Goal: Check status: Check status

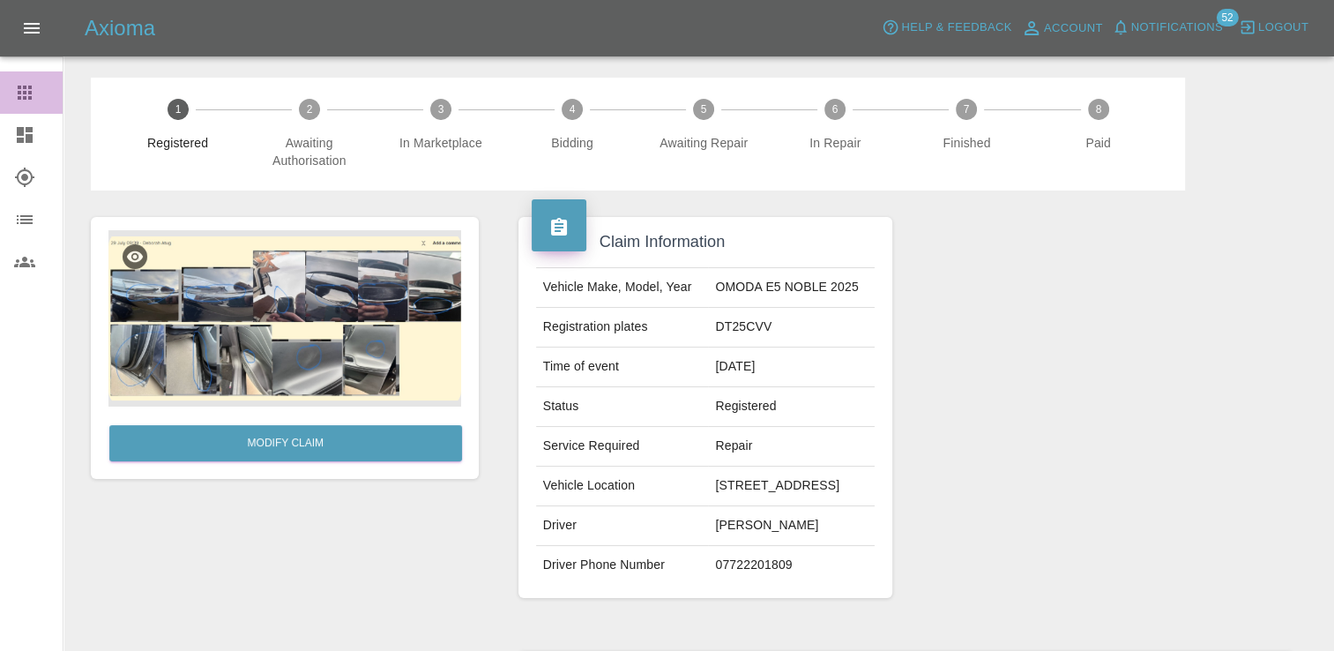
click at [43, 94] on div at bounding box center [38, 92] width 49 height 21
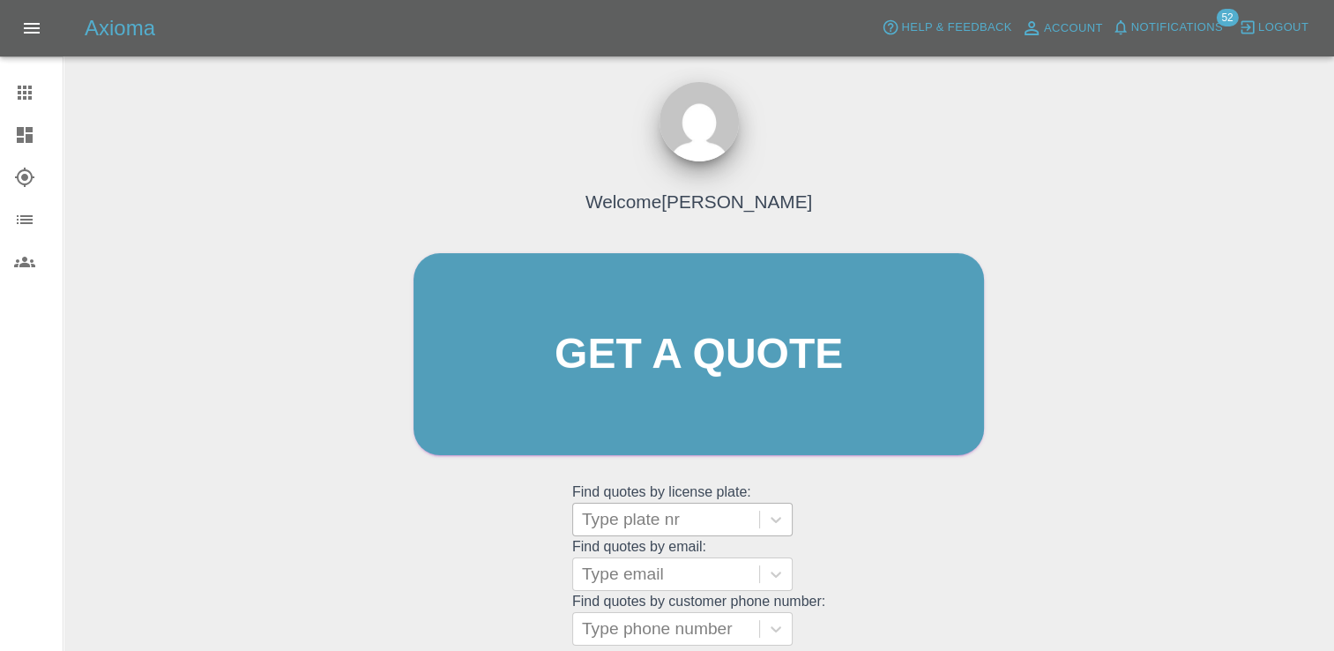
click at [651, 521] on div at bounding box center [666, 519] width 168 height 25
paste input "DT25CVV"
type input "DT25CVV"
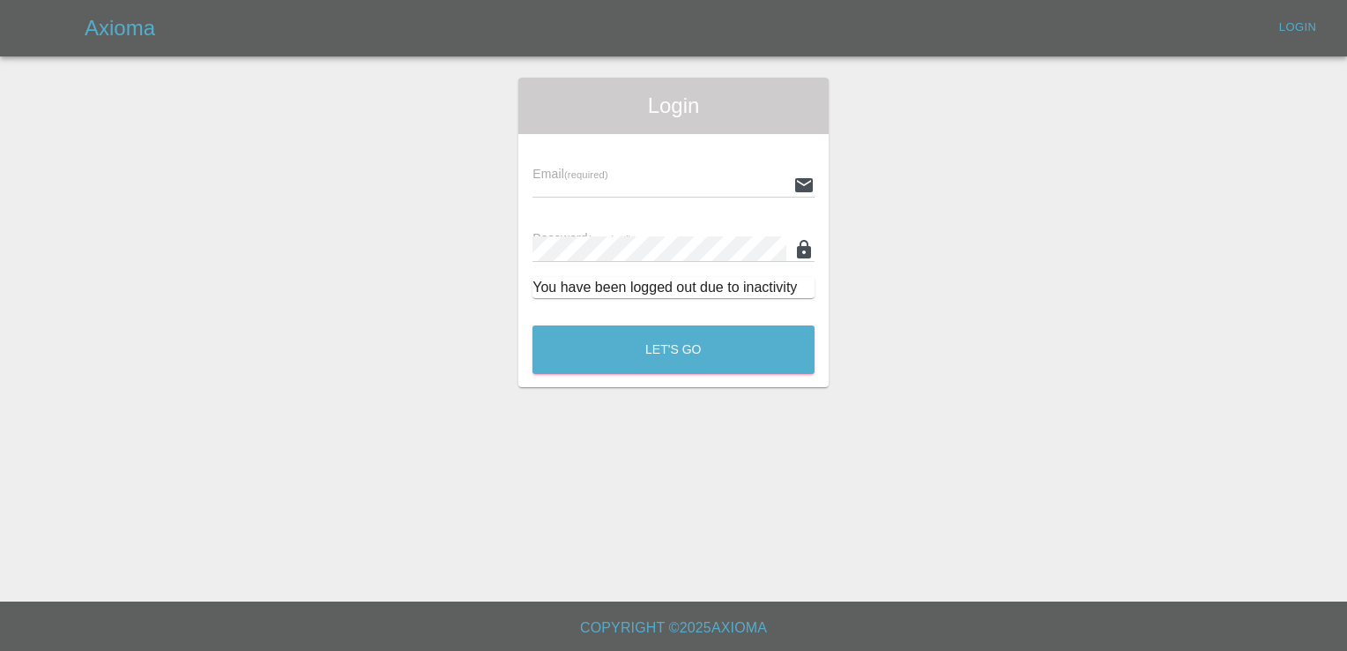
type input "[PERSON_NAME][EMAIL_ADDRESS][PERSON_NAME][DOMAIN_NAME]"
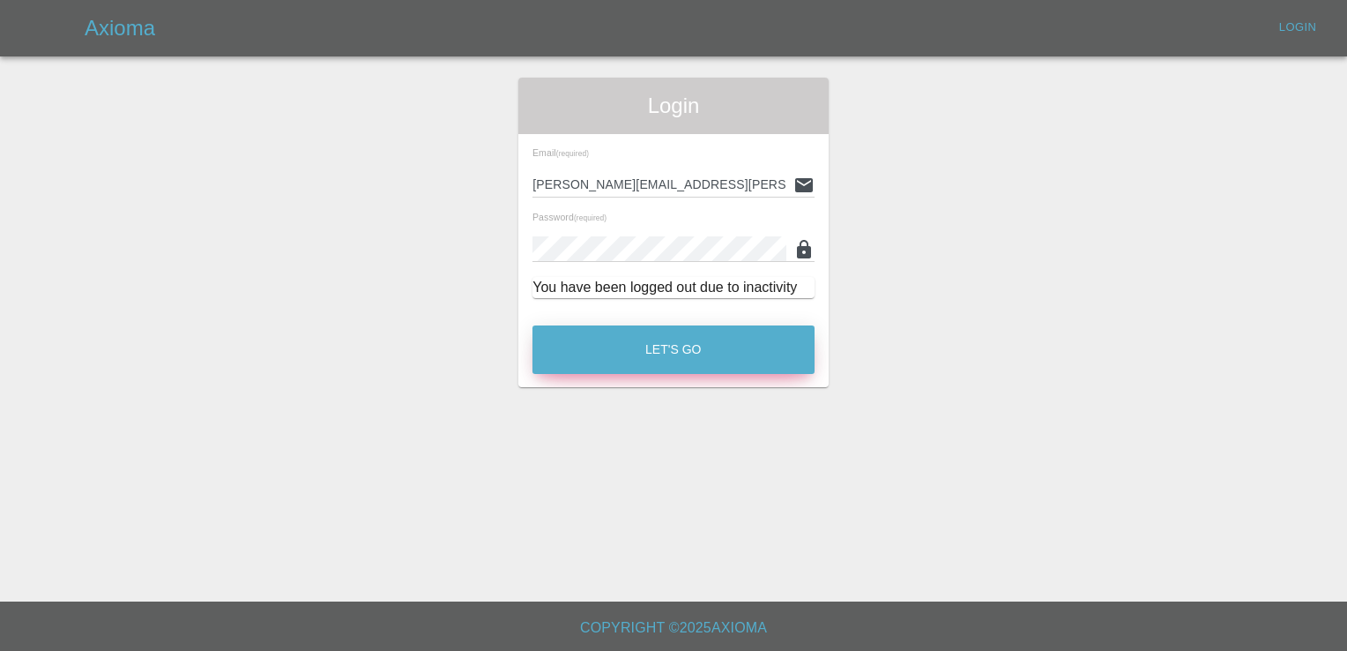
click at [678, 362] on button "Let's Go" at bounding box center [674, 349] width 282 height 48
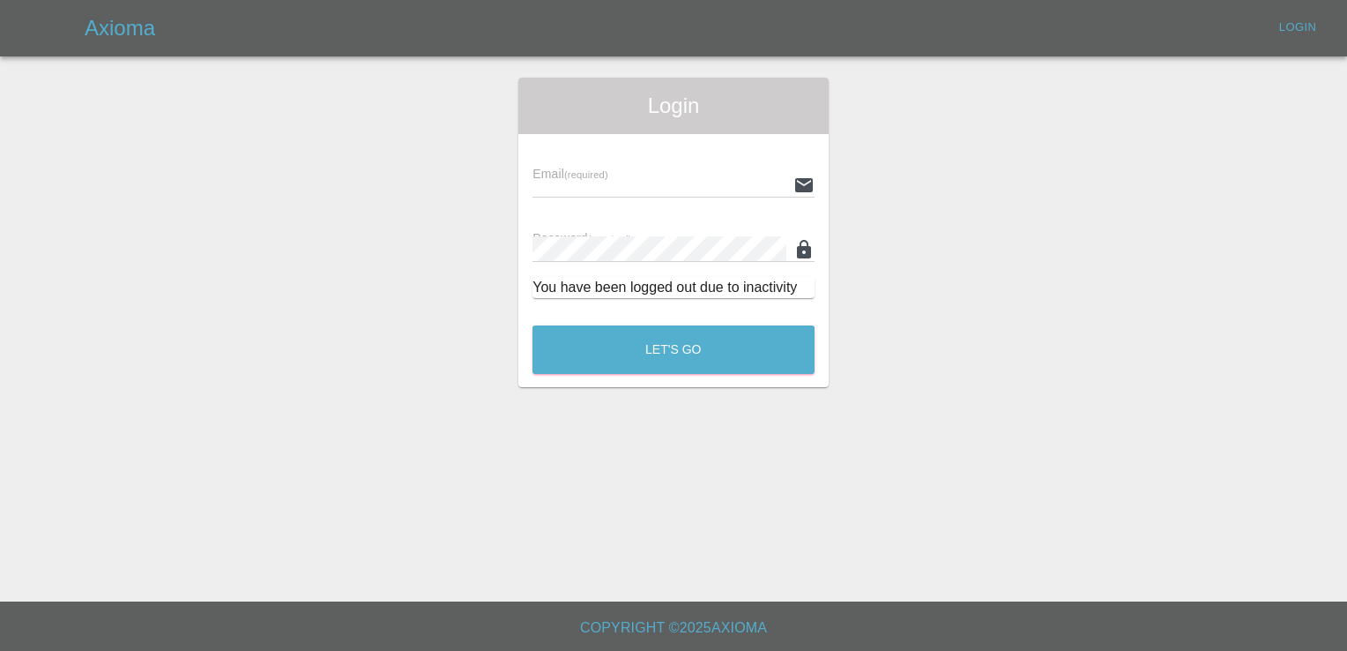
type input "[PERSON_NAME][EMAIL_ADDRESS][PERSON_NAME][DOMAIN_NAME]"
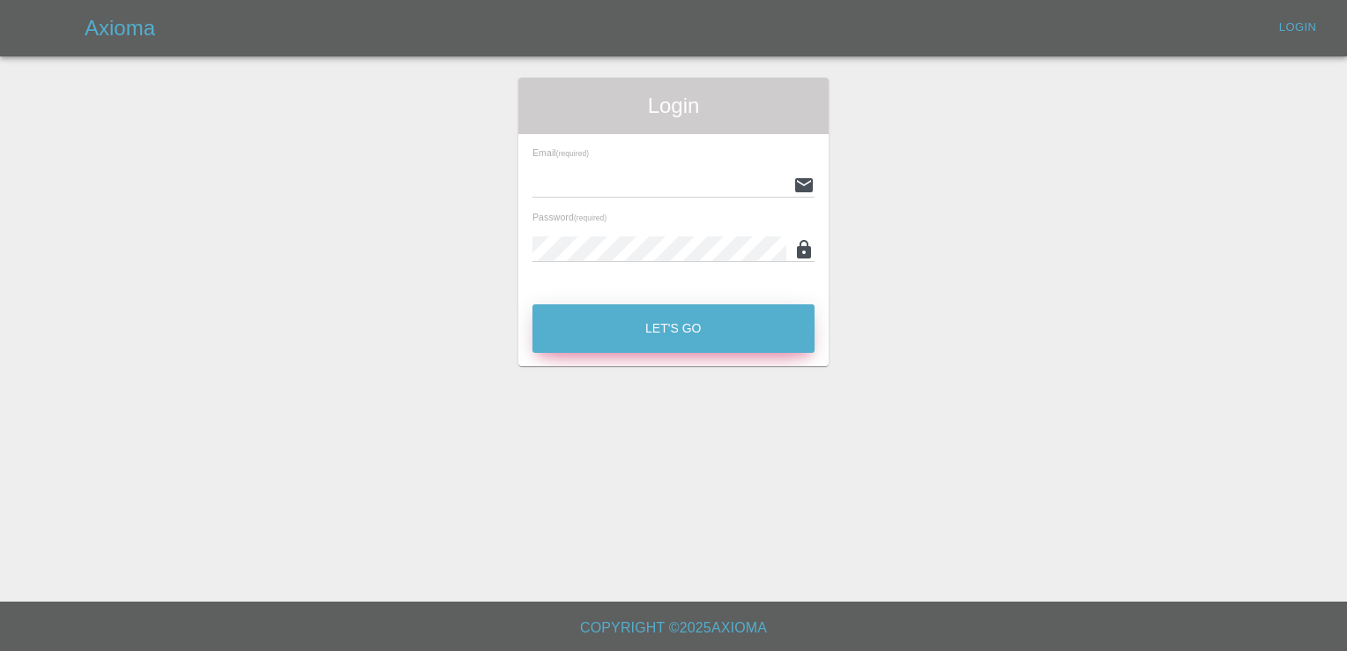
type input "[PERSON_NAME][EMAIL_ADDRESS][PERSON_NAME][DOMAIN_NAME]"
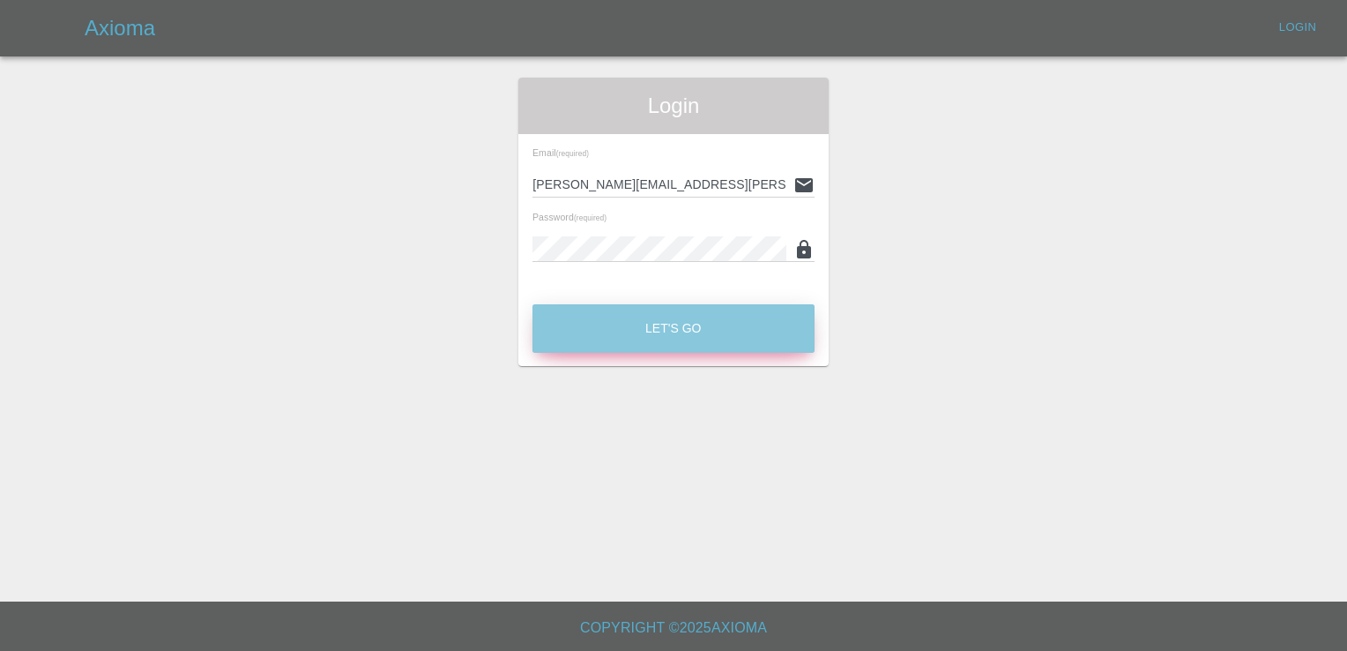
click at [712, 316] on button "Let's Go" at bounding box center [674, 328] width 282 height 48
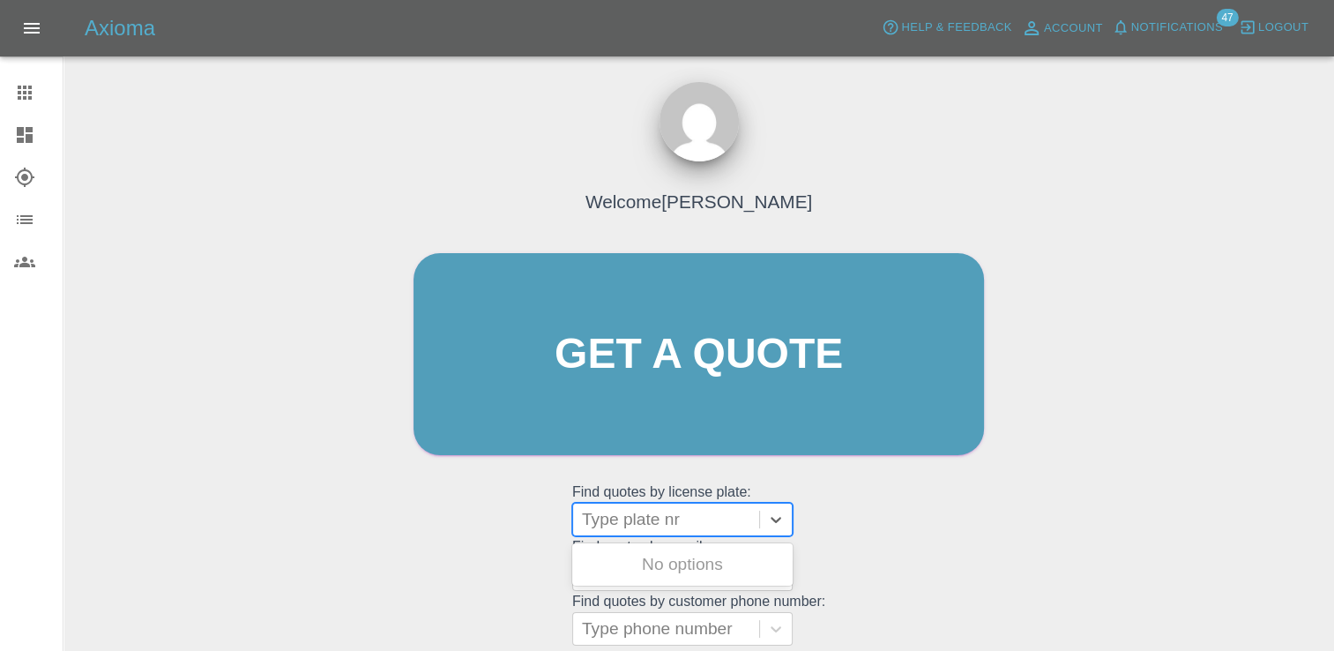
click at [679, 527] on div at bounding box center [666, 519] width 168 height 25
paste input "DT25CVV"
type input "DT25CVV"
click at [721, 571] on div "DT25CVV, Registered" at bounding box center [682, 564] width 220 height 35
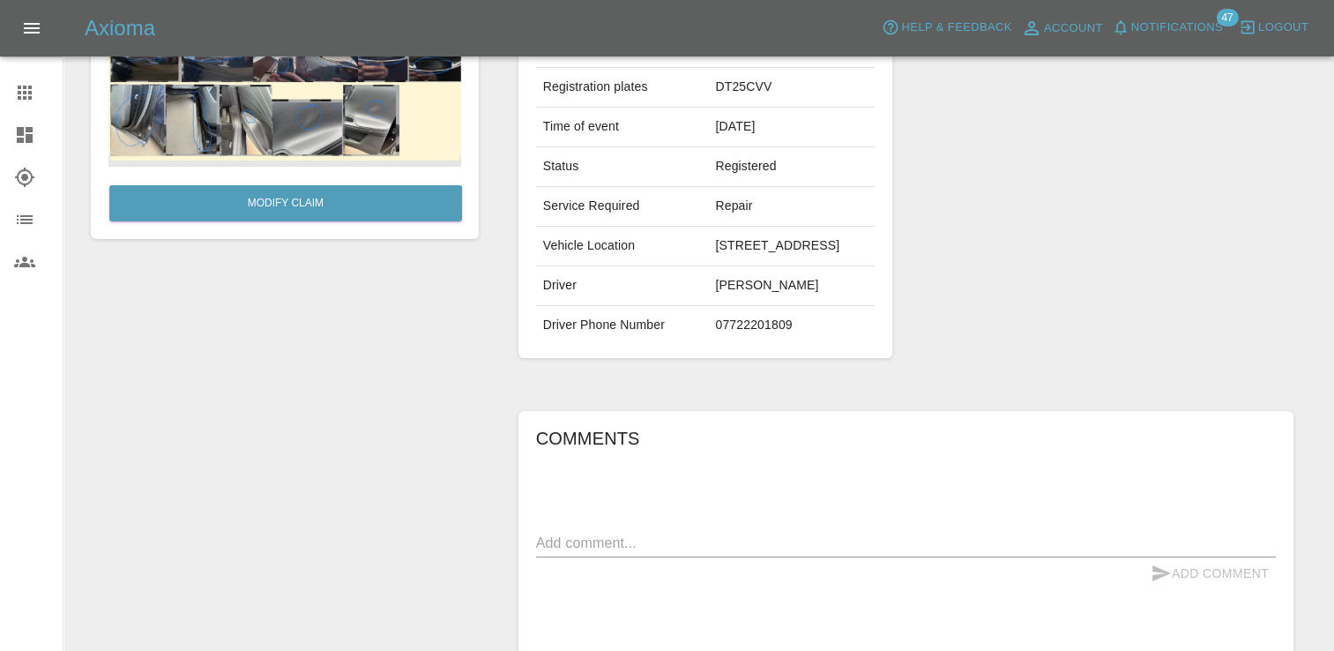
scroll to position [88, 0]
